Goal: Task Accomplishment & Management: Manage account settings

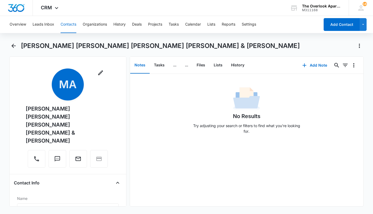
scroll to position [80, 0]
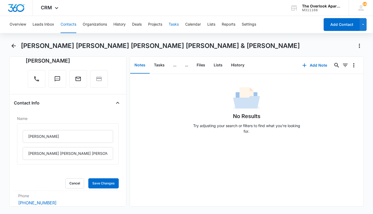
click at [177, 24] on button "Tasks" at bounding box center [174, 24] width 10 height 17
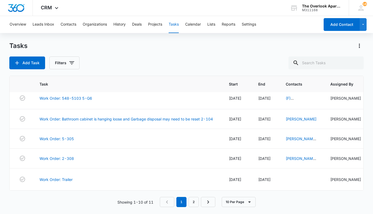
scroll to position [126, 0]
click at [192, 201] on link "2" at bounding box center [194, 202] width 10 height 10
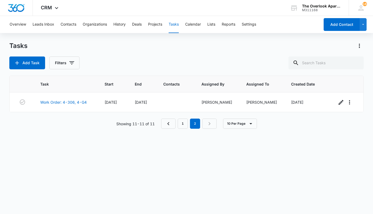
scroll to position [0, 0]
click at [184, 121] on link "1" at bounding box center [183, 124] width 10 height 10
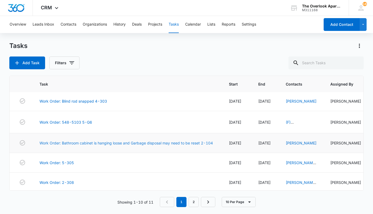
scroll to position [107, 0]
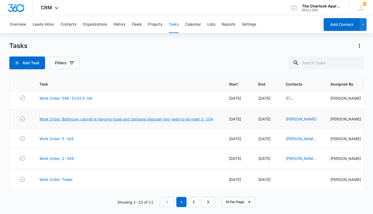
click at [60, 122] on link "Work Order: Bathroom cabinet is hanging loose and Garbage disposal may need to …" at bounding box center [125, 119] width 173 height 6
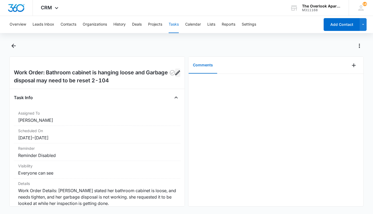
click at [175, 73] on icon "Edit" at bounding box center [178, 73] width 6 height 6
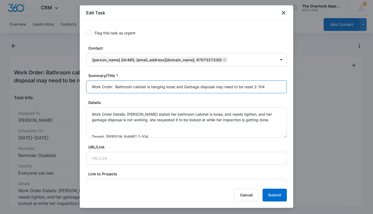
drag, startPoint x: 253, startPoint y: 85, endPoint x: 116, endPoint y: 88, distance: 137.2
click at [115, 88] on input "Work Order: Bathroom cabinet is hanging loose and Garbage disposal may need to …" at bounding box center [186, 87] width 201 height 13
click at [117, 86] on input "Work Order: t 2-104" at bounding box center [186, 87] width 201 height 13
type input "Work Order: 2-104"
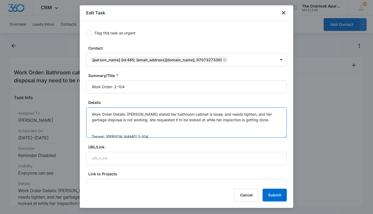
click at [105, 128] on textarea "Work Order Details: Tenant stated her bathroom cabinet is loose, and needs tigh…" at bounding box center [186, 123] width 201 height 30
paste textarea "Bathroom cabinet is hanging loose and Garbage disposal may need to be rese"
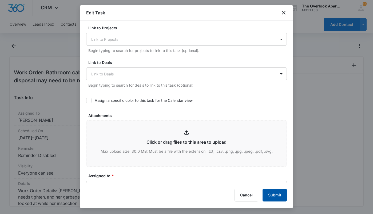
scroll to position [160, 0]
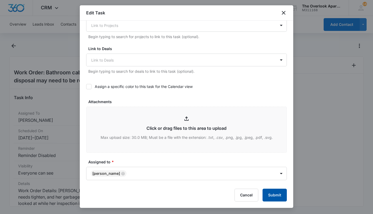
type textarea "Work Order Details: Tenant stated her bathroom cabinet is loose, and needs tigh…"
click at [275, 194] on button "Submit" at bounding box center [275, 195] width 24 height 13
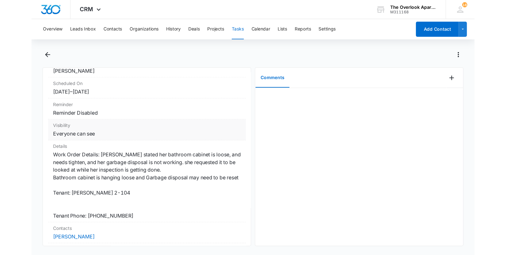
scroll to position [0, 0]
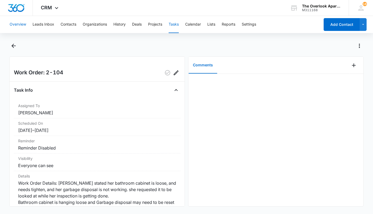
click at [13, 27] on button "Overview" at bounding box center [18, 24] width 17 height 17
